Goal: Information Seeking & Learning: Learn about a topic

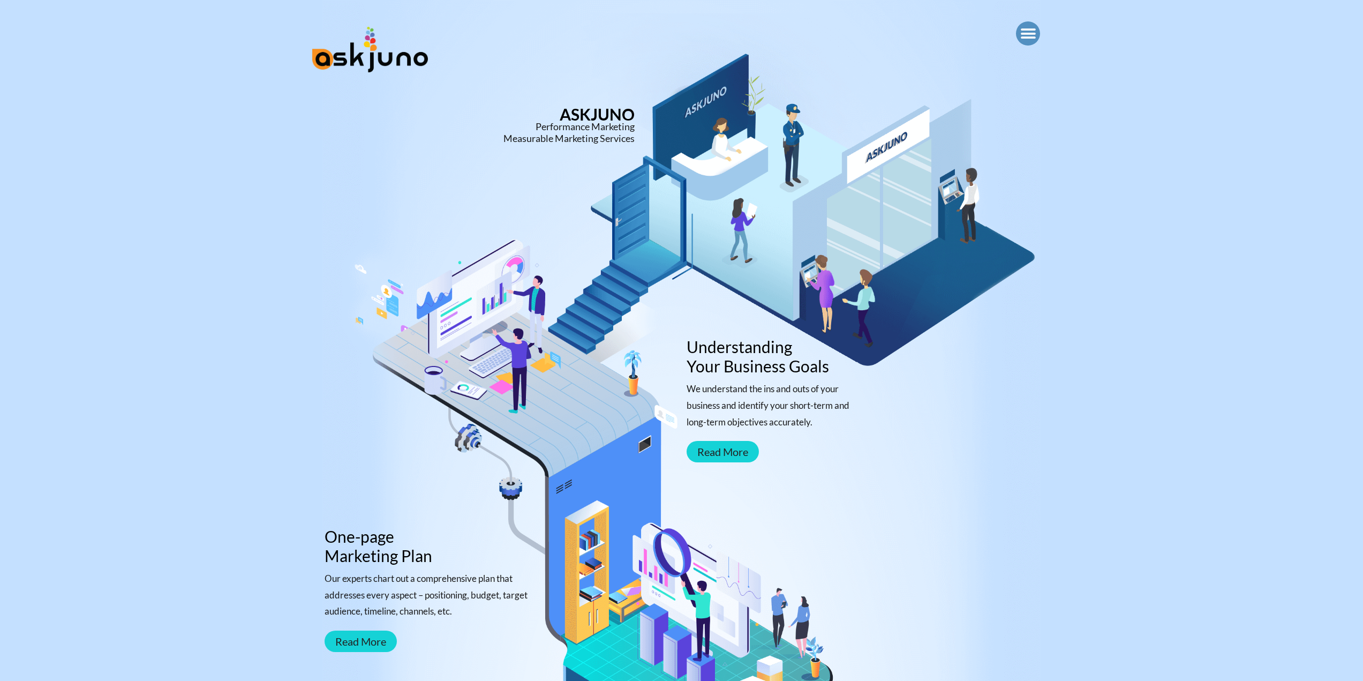
drag, startPoint x: 0, startPoint y: 0, endPoint x: 517, endPoint y: 104, distance: 527.1
click at [517, 121] on div "Performance Marketing Measurable Marketing Services" at bounding box center [518, 132] width 232 height 23
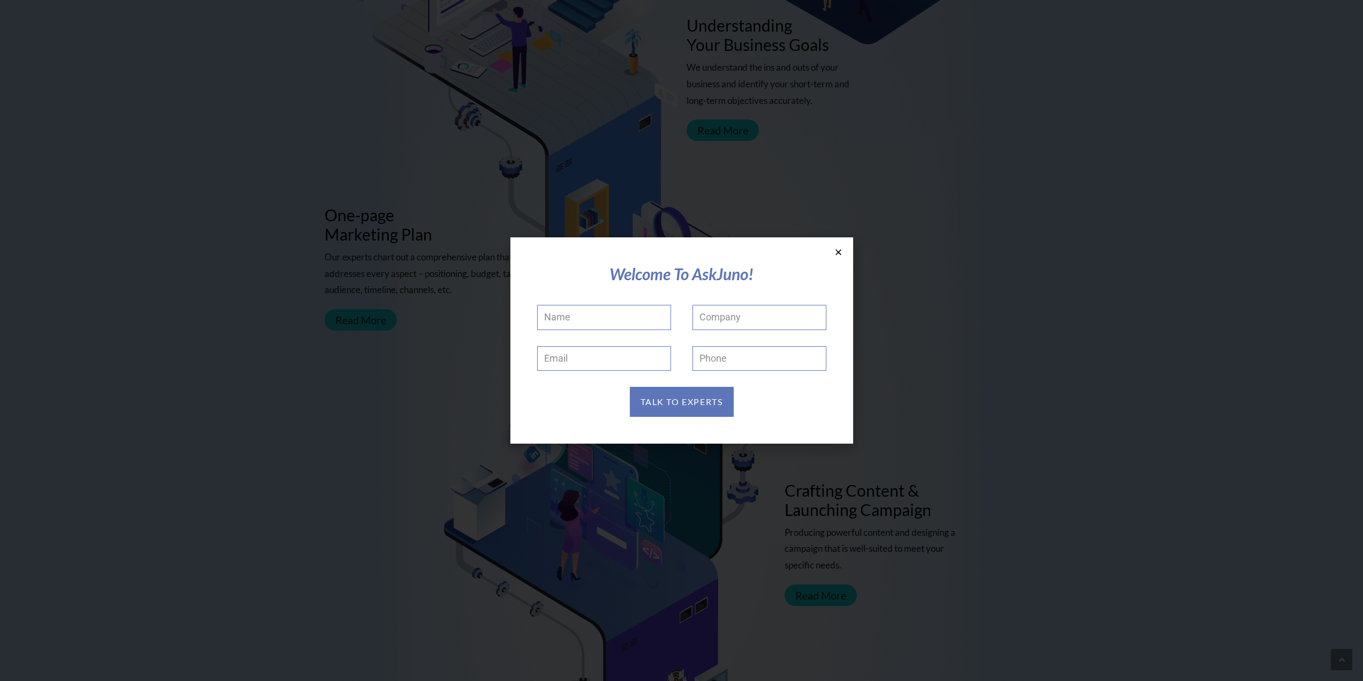
scroll to position [375, 0]
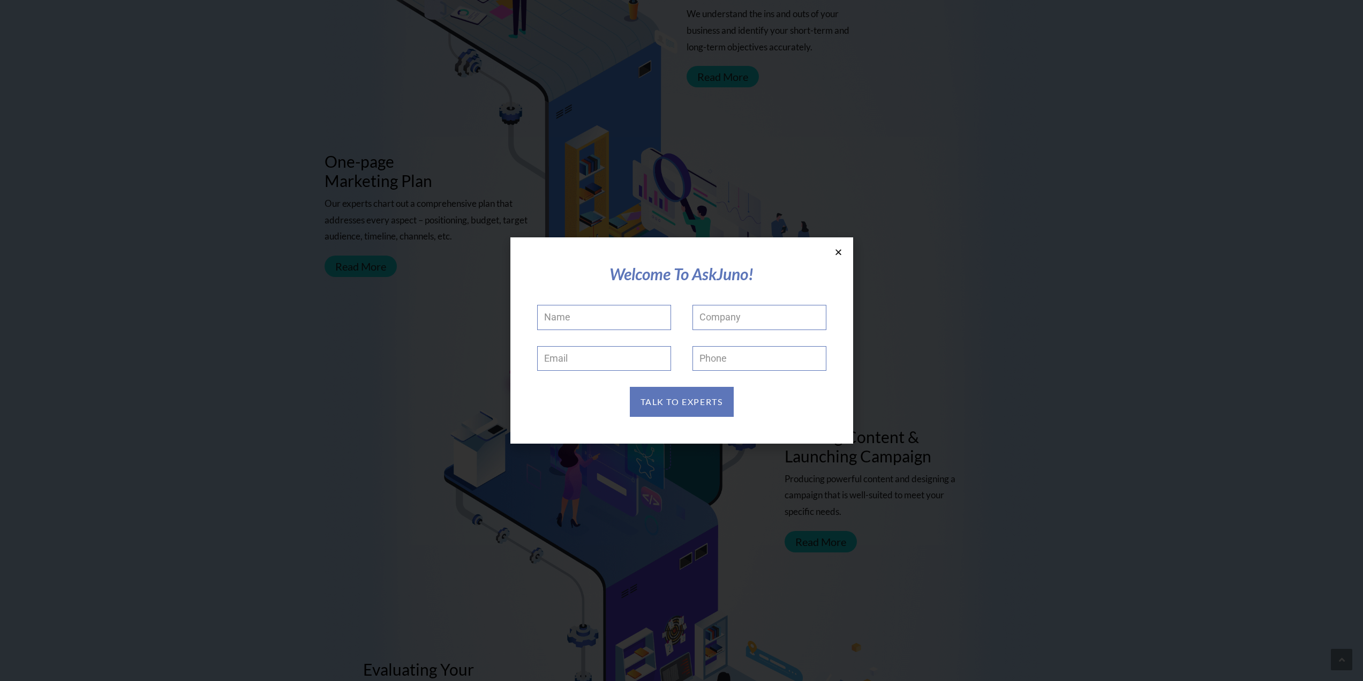
click at [842, 251] on section "Welcome To AskJuno! Name Company Email Phone TALK TO EXPERTS" at bounding box center [681, 340] width 343 height 206
click at [838, 251] on icon at bounding box center [838, 252] width 8 height 8
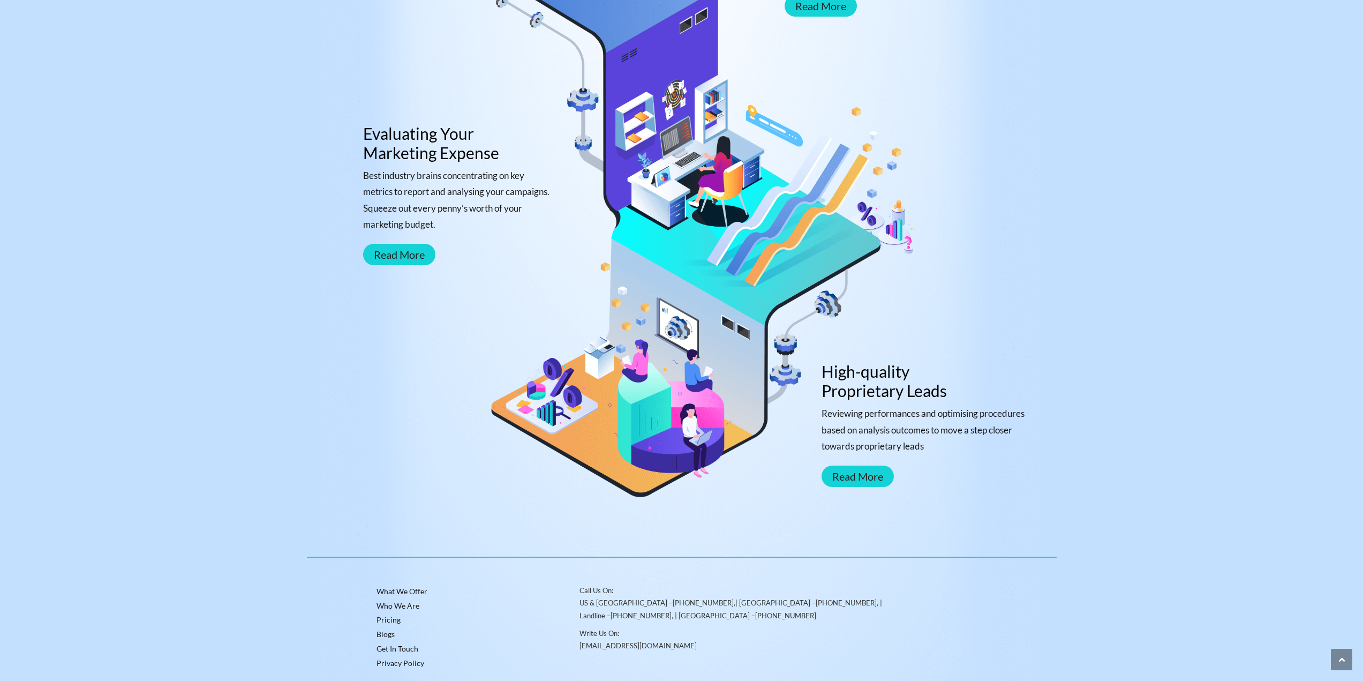
scroll to position [949, 0]
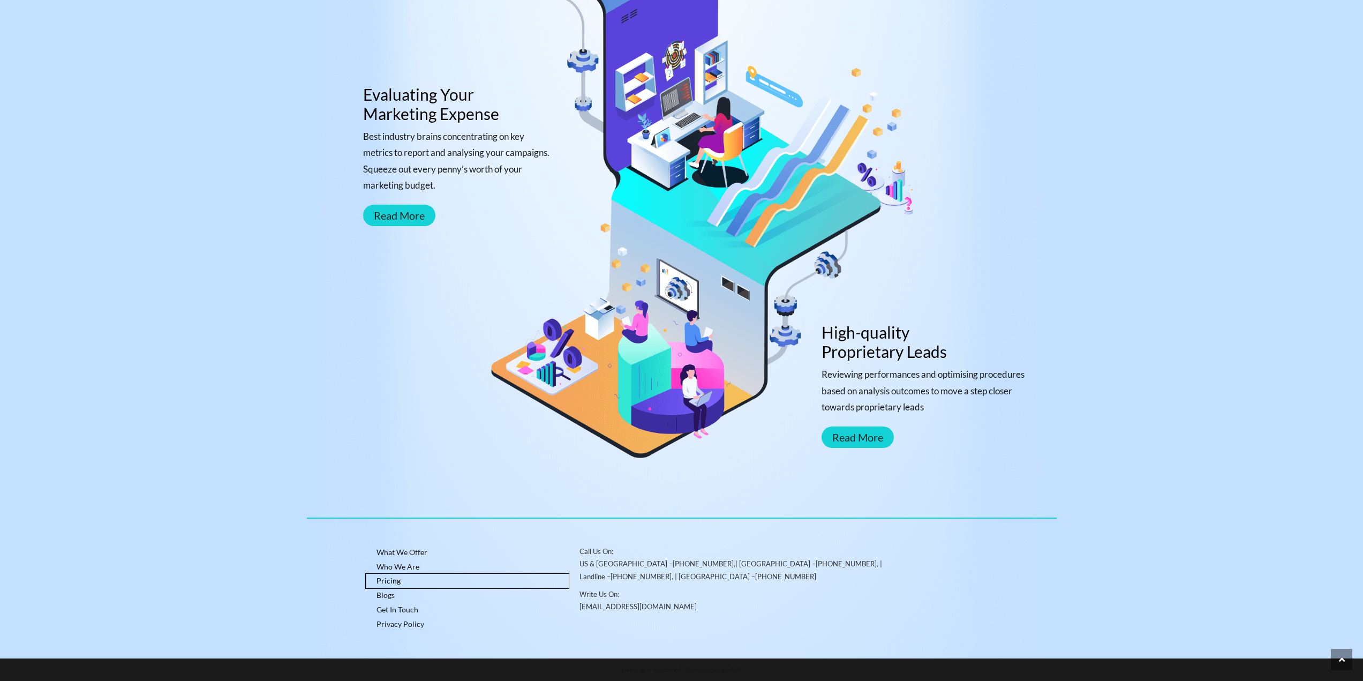
click at [395, 577] on link "Pricing" at bounding box center [467, 581] width 203 height 14
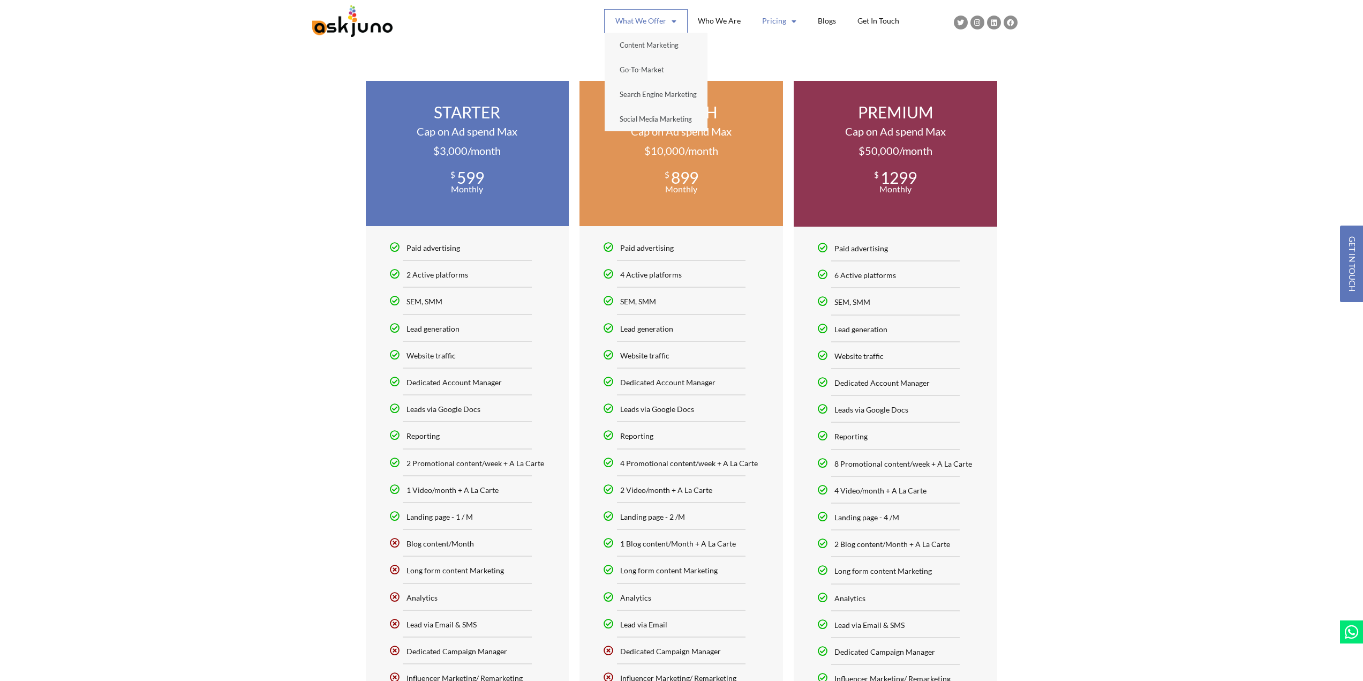
click at [645, 27] on link "What We Offer" at bounding box center [646, 21] width 82 height 23
click at [651, 34] on link "Content Marketing" at bounding box center [656, 45] width 103 height 25
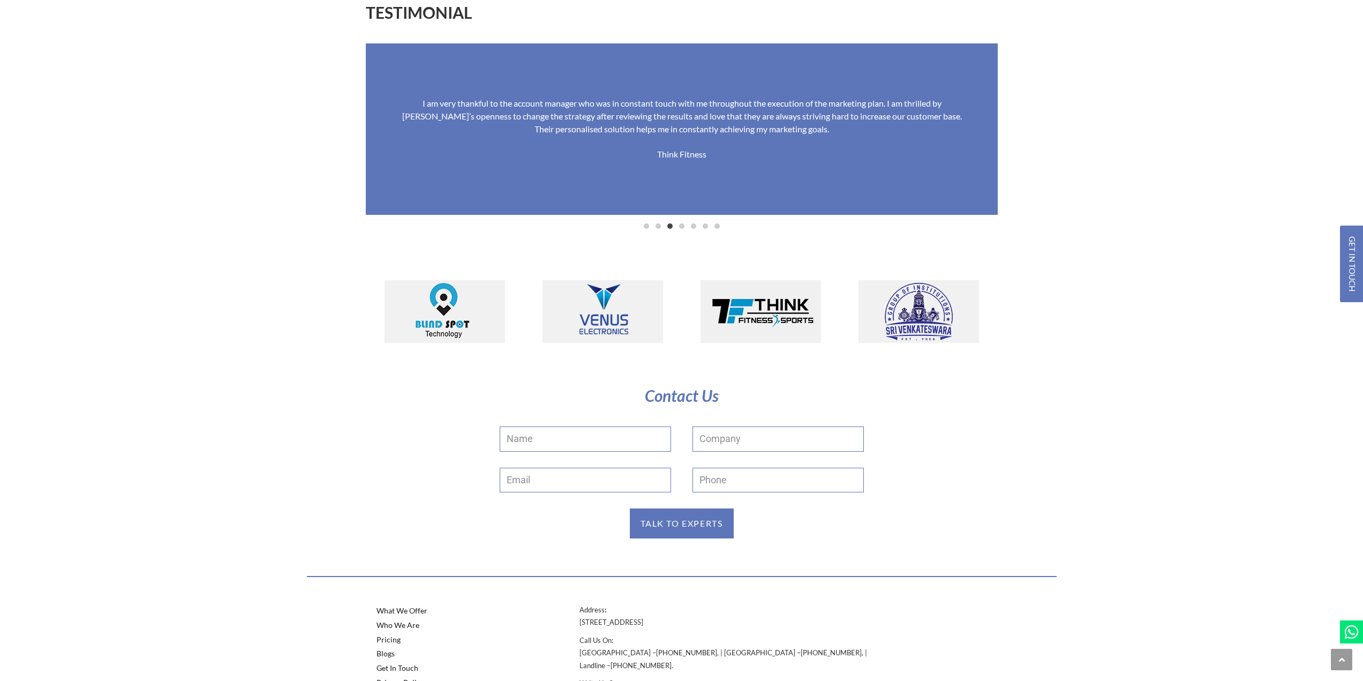
scroll to position [1670, 0]
